Goal: Information Seeking & Learning: Learn about a topic

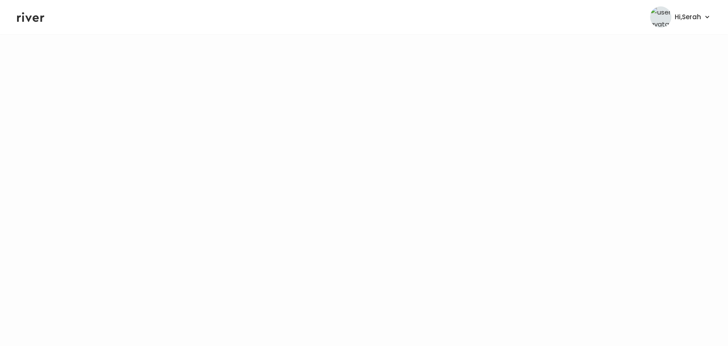
click at [27, 19] on icon at bounding box center [30, 17] width 27 height 10
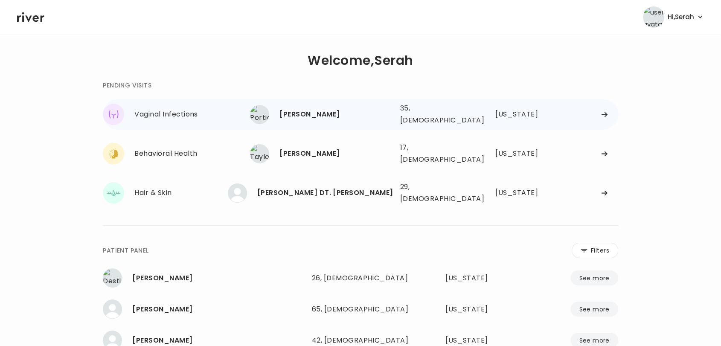
click at [317, 110] on div "[PERSON_NAME]" at bounding box center [336, 114] width 114 height 12
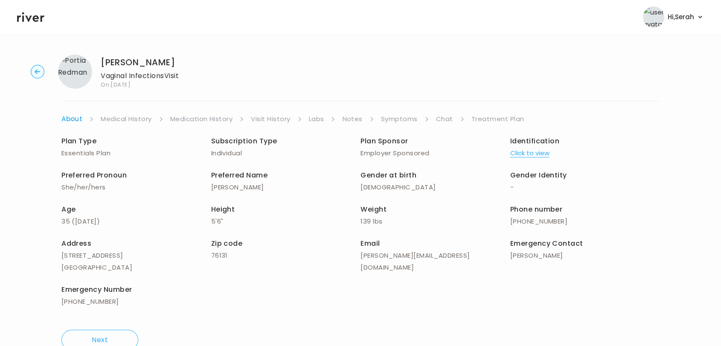
click at [398, 119] on link "Symptoms" at bounding box center [399, 119] width 37 height 12
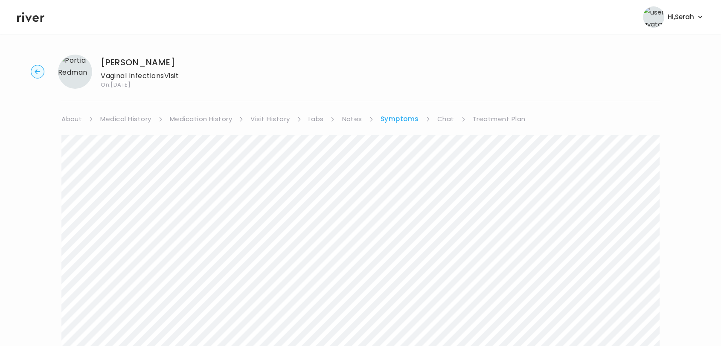
click at [445, 118] on link "Chat" at bounding box center [445, 119] width 17 height 12
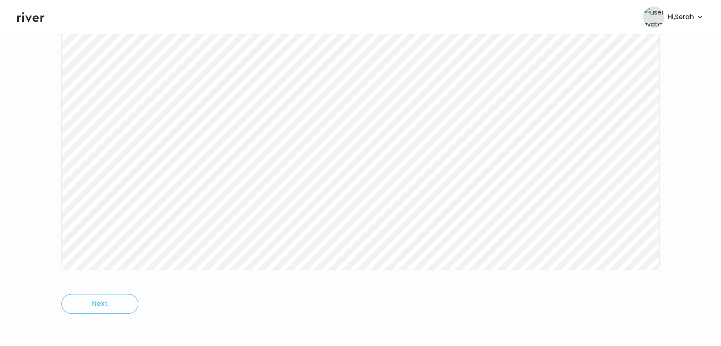
click at [32, 20] on icon at bounding box center [30, 17] width 27 height 13
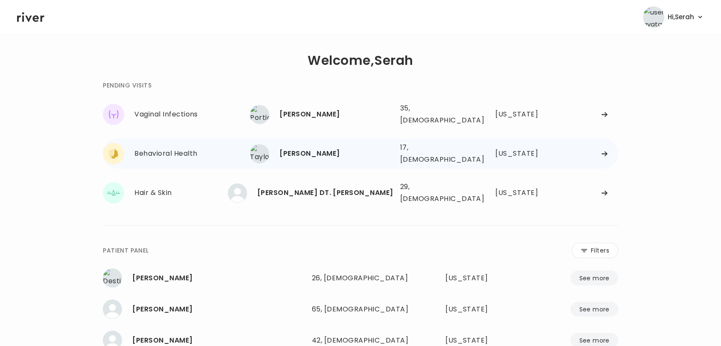
click at [304, 158] on div "Behavioral Health [PERSON_NAME] [PERSON_NAME] 17, [DEMOGRAPHIC_DATA] See more 1…" at bounding box center [360, 153] width 515 height 31
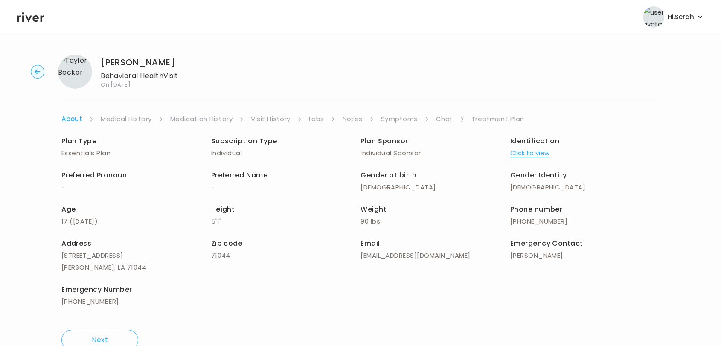
click at [396, 120] on link "Symptoms" at bounding box center [399, 119] width 37 height 12
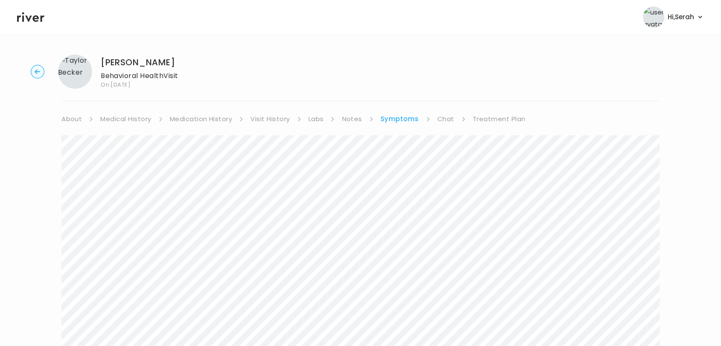
click at [271, 114] on link "Visit History" at bounding box center [269, 119] width 39 height 12
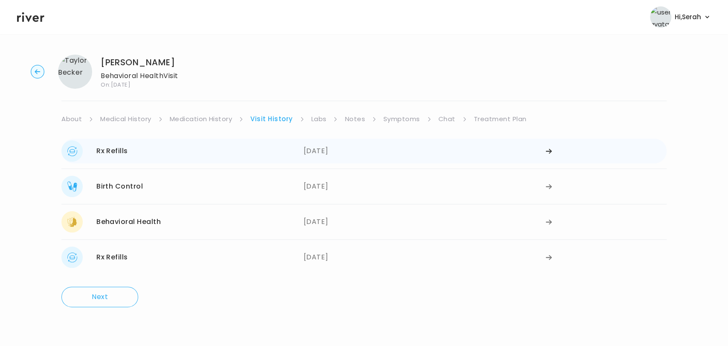
click at [303, 151] on div "Rx Refills [DATE]" at bounding box center [182, 150] width 242 height 21
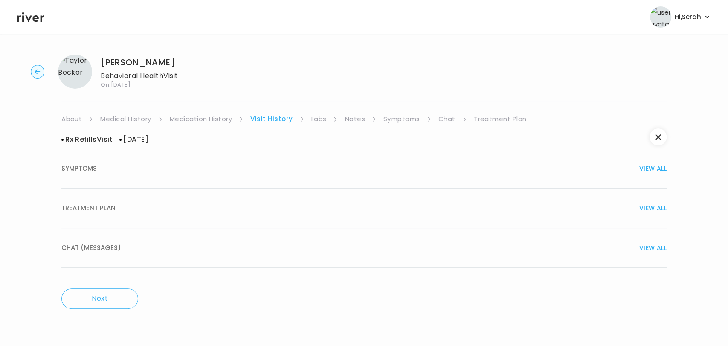
click at [253, 242] on div "CHAT (MESSAGES) VIEW ALL" at bounding box center [363, 248] width 605 height 12
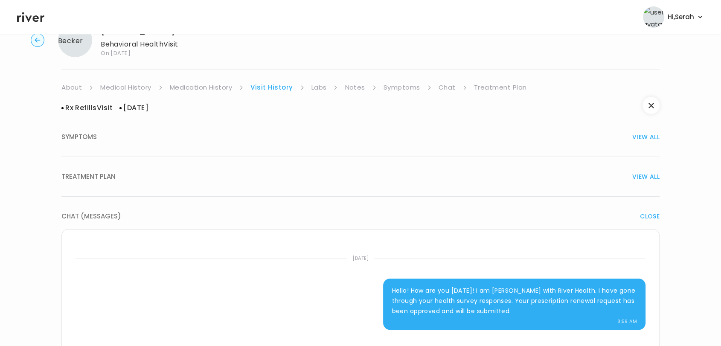
scroll to position [32, 0]
click at [284, 185] on button "TREATMENT PLAN VIEW ALL" at bounding box center [360, 177] width 598 height 40
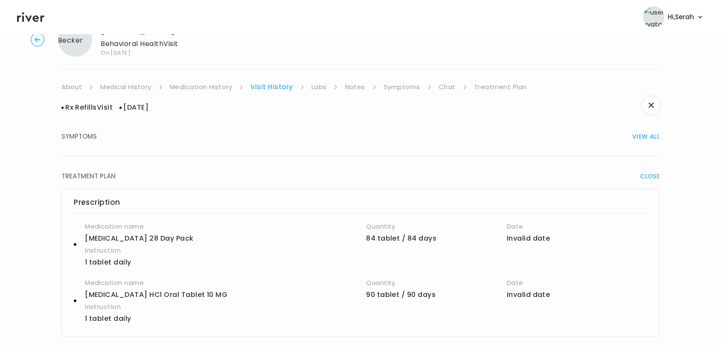
scroll to position [0, 0]
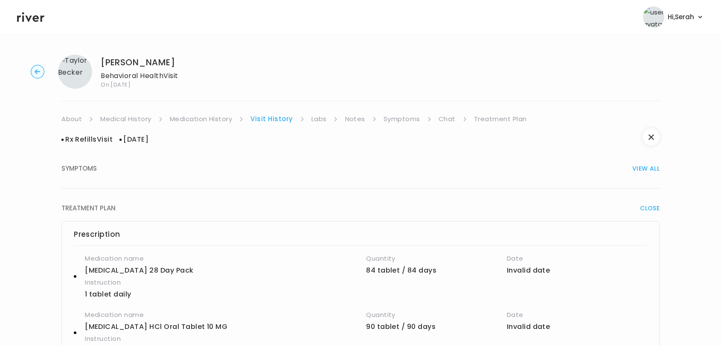
click at [201, 119] on link "Medication History" at bounding box center [201, 119] width 63 height 12
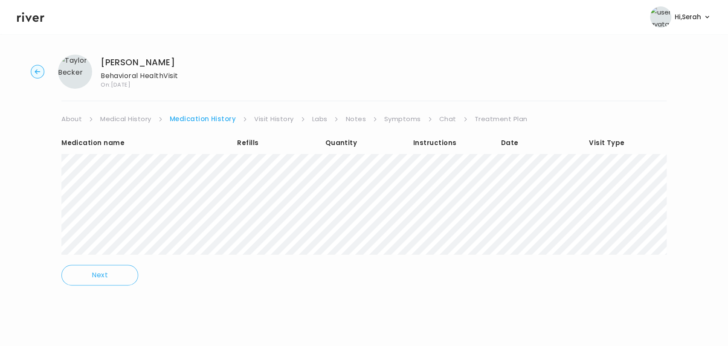
click at [123, 118] on link "Medical History" at bounding box center [125, 119] width 51 height 12
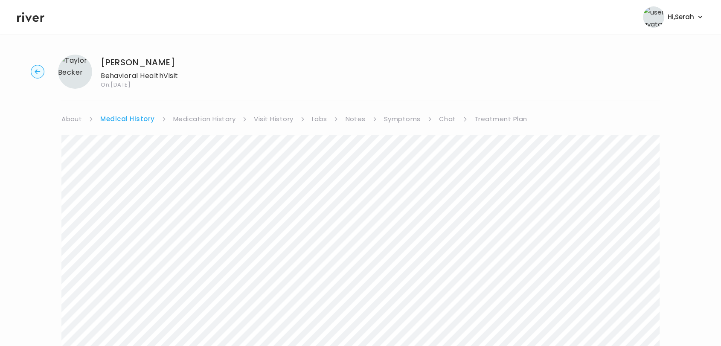
click at [450, 120] on link "Chat" at bounding box center [447, 119] width 17 height 12
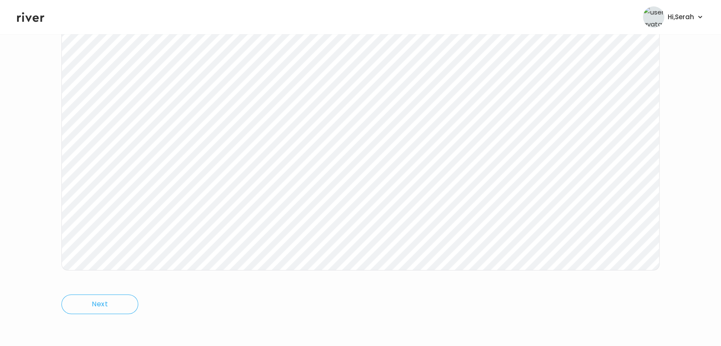
scroll to position [128, 0]
click at [25, 16] on icon at bounding box center [30, 17] width 27 height 13
